Goal: Information Seeking & Learning: Learn about a topic

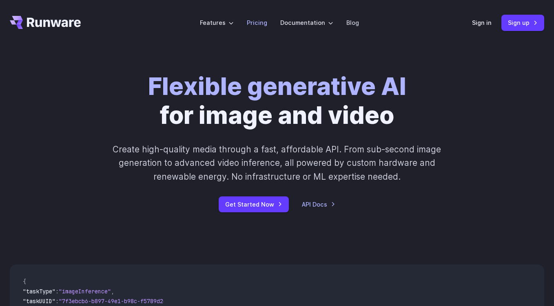
click at [254, 27] on link "Pricing" at bounding box center [257, 22] width 20 height 9
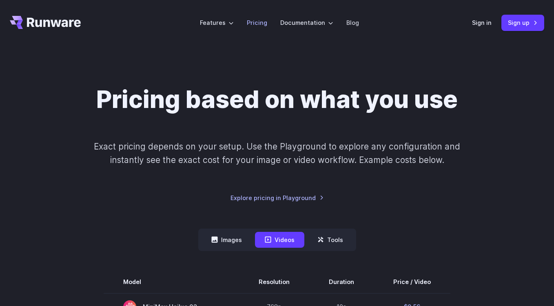
click at [261, 22] on link "Pricing" at bounding box center [257, 22] width 20 height 9
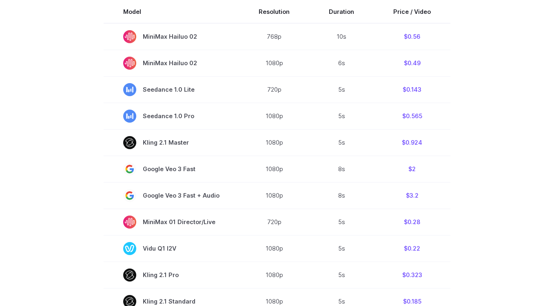
scroll to position [167, 0]
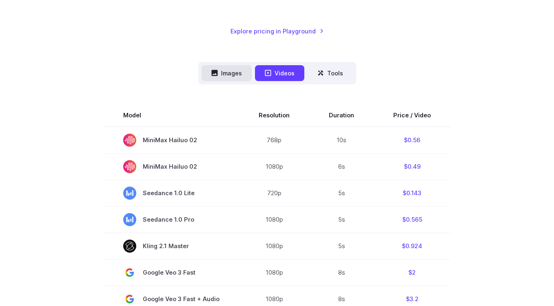
click at [244, 74] on button "Images" at bounding box center [226, 73] width 50 height 16
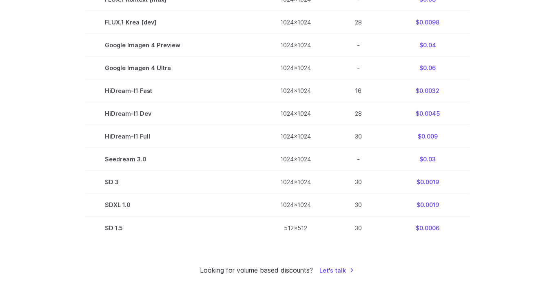
scroll to position [481, 0]
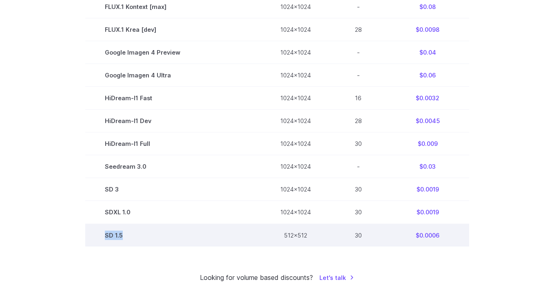
drag, startPoint x: 146, startPoint y: 239, endPoint x: 106, endPoint y: 239, distance: 40.4
click at [106, 239] on td "SD 1.5" at bounding box center [172, 235] width 175 height 23
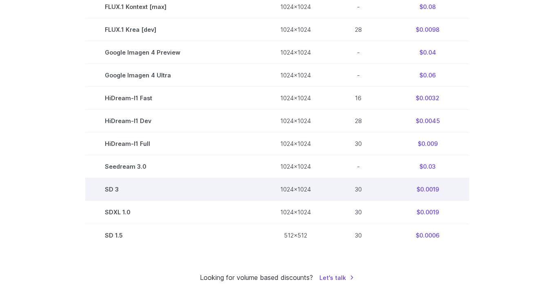
click at [89, 184] on td "SD 3" at bounding box center [172, 189] width 175 height 23
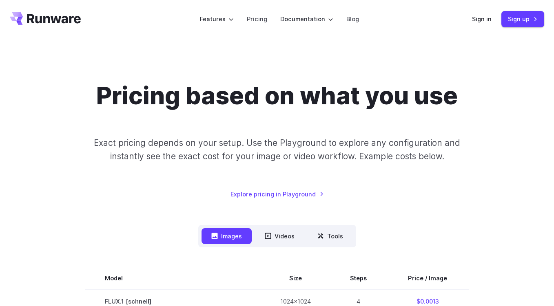
scroll to position [0, 0]
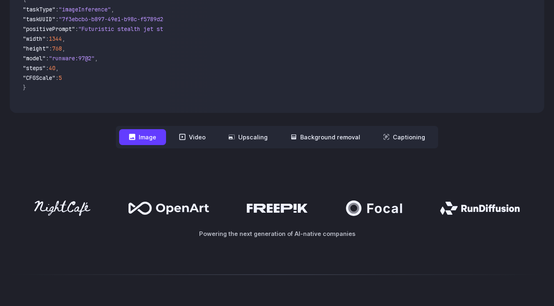
scroll to position [298, 0]
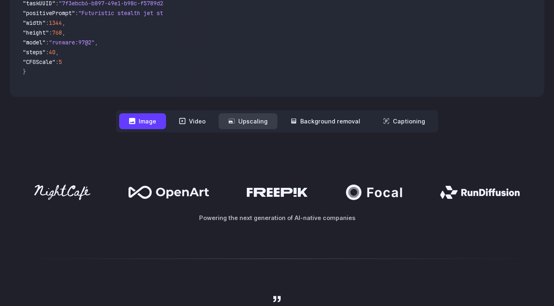
click at [235, 129] on button "Upscaling" at bounding box center [248, 121] width 59 height 16
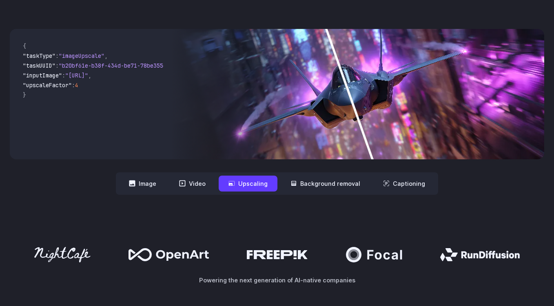
scroll to position [239, 0]
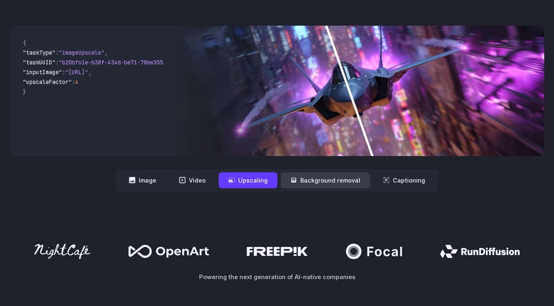
click at [309, 184] on button "Background removal" at bounding box center [325, 181] width 89 height 16
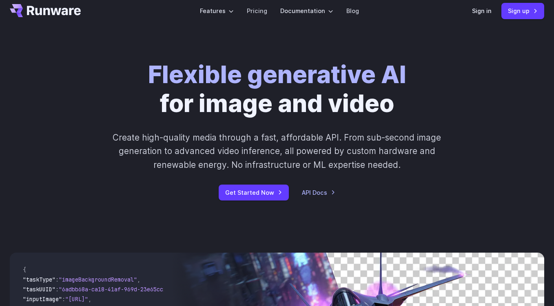
scroll to position [0, 0]
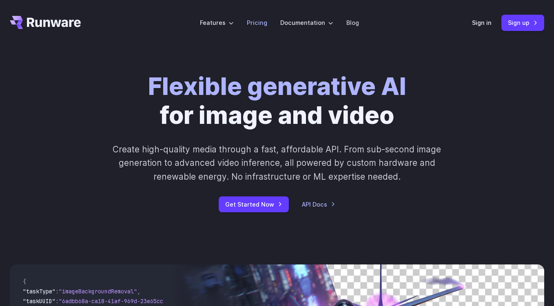
click at [264, 24] on link "Pricing" at bounding box center [257, 22] width 20 height 9
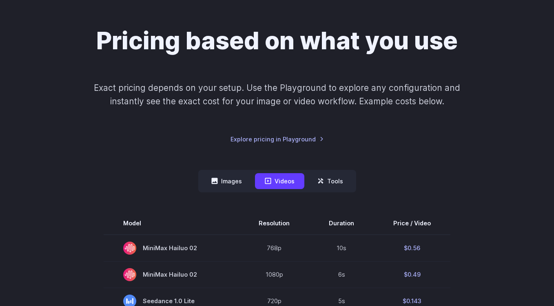
scroll to position [99, 0]
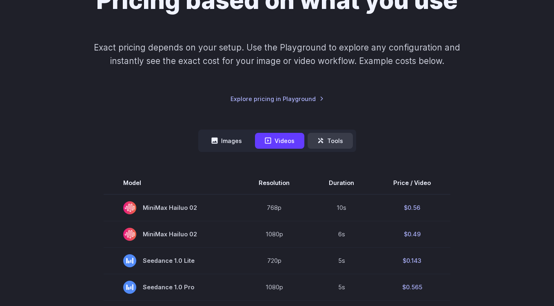
click at [318, 141] on icon at bounding box center [320, 140] width 7 height 7
click at [320, 141] on icon at bounding box center [320, 140] width 7 height 7
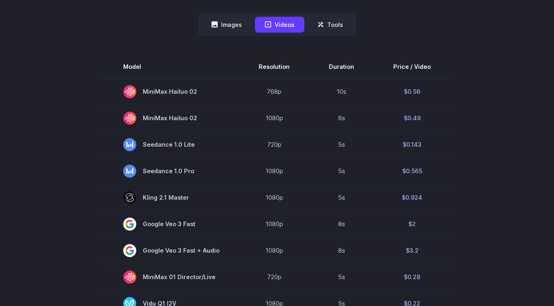
scroll to position [193, 0]
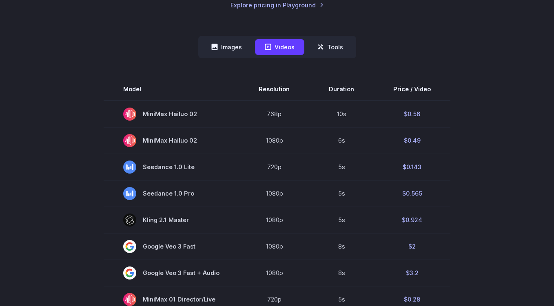
click at [223, 38] on nav "Images Videos Tools ****** ****** *****" at bounding box center [277, 47] width 158 height 22
click at [226, 42] on button "Images" at bounding box center [226, 47] width 50 height 16
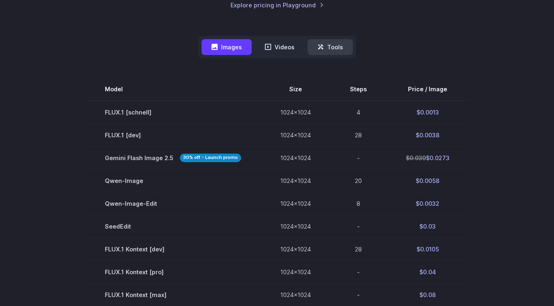
click at [320, 41] on button "Tools" at bounding box center [329, 47] width 45 height 16
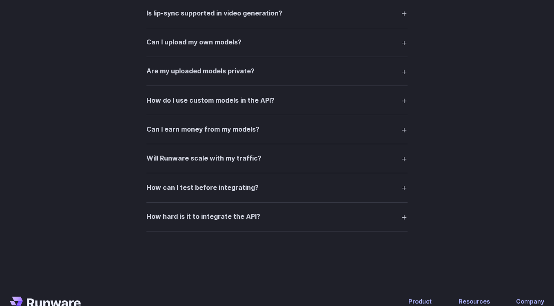
scroll to position [1200, 0]
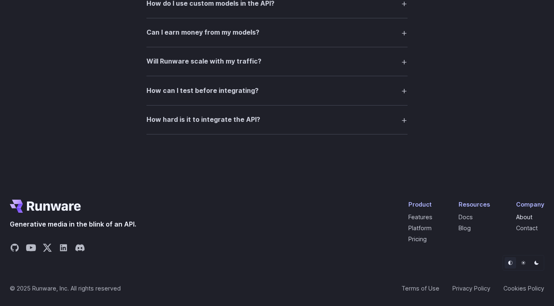
click at [521, 218] on link "About" at bounding box center [524, 217] width 16 height 7
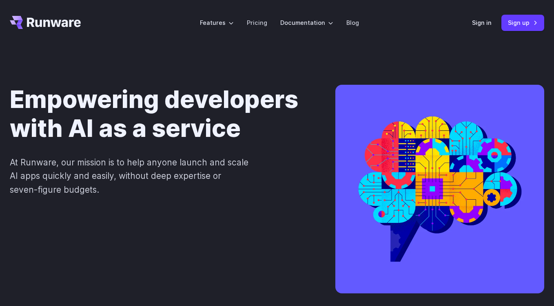
click at [55, 21] on icon "Go to /" at bounding box center [54, 22] width 54 height 9
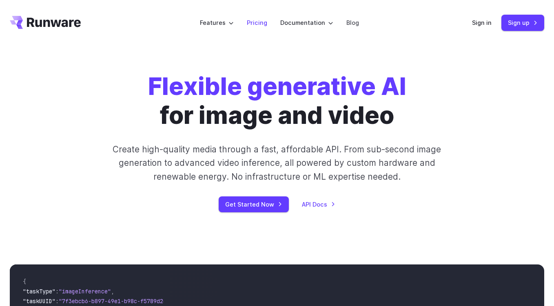
click at [261, 23] on link "Pricing" at bounding box center [257, 22] width 20 height 9
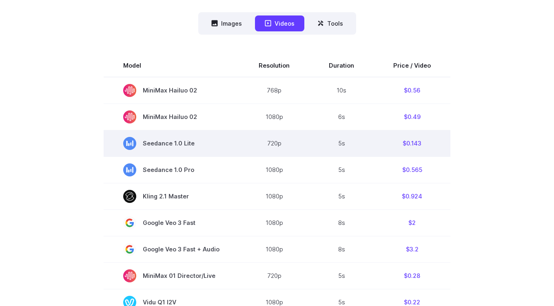
scroll to position [201, 0]
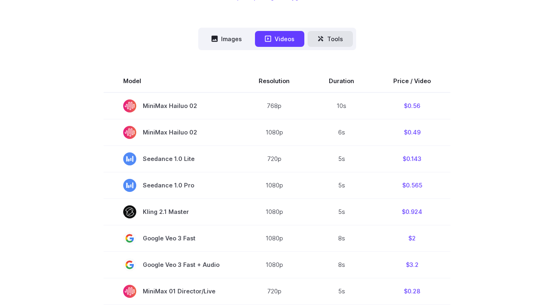
click at [331, 46] on button "Tools" at bounding box center [329, 39] width 45 height 16
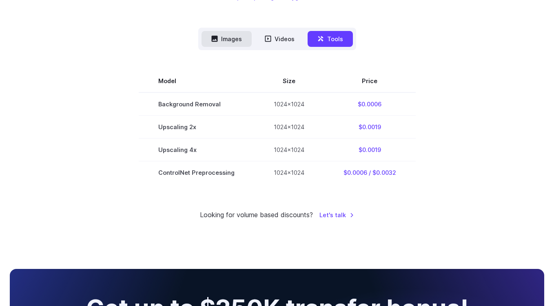
click at [234, 38] on button "Images" at bounding box center [226, 39] width 50 height 16
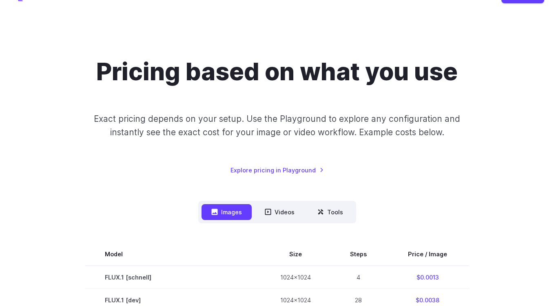
scroll to position [0, 0]
